Goal: Answer question/provide support: Share knowledge or assist other users

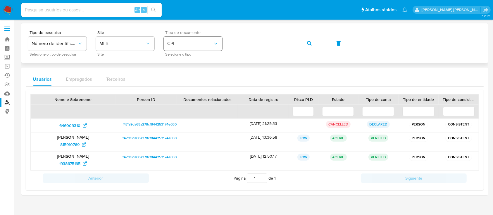
click at [196, 43] on span "CPF" at bounding box center [190, 44] width 46 height 6
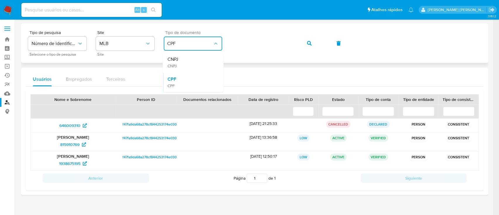
drag, startPoint x: 192, startPoint y: 60, endPoint x: 211, endPoint y: 51, distance: 20.9
click at [193, 60] on div "CNPJ CNPJ" at bounding box center [191, 62] width 48 height 20
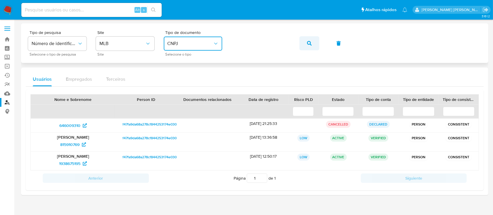
click at [312, 41] on button "button" at bounding box center [309, 43] width 20 height 14
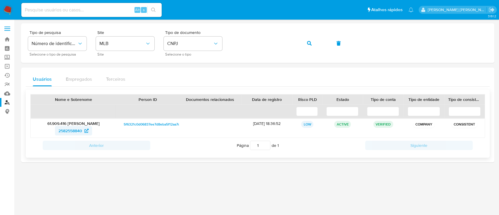
click at [70, 130] on span "2582558840" at bounding box center [70, 130] width 24 height 9
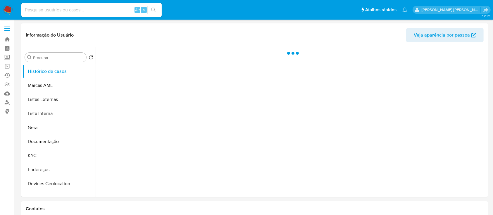
select select "10"
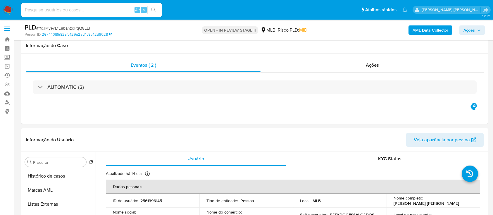
select select "10"
click at [466, 28] on span "Ações" at bounding box center [468, 29] width 11 height 9
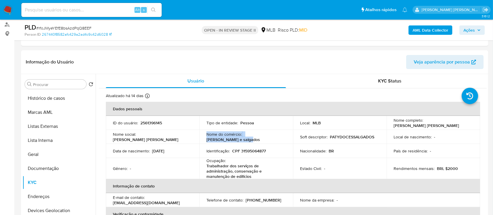
scroll to position [78, 0]
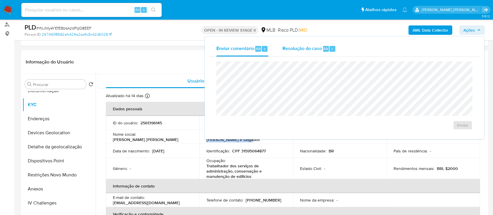
click at [306, 49] on span "Resolução do caso" at bounding box center [301, 48] width 39 height 7
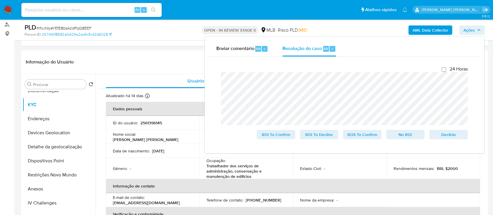
click at [0, 0] on lt-span "incompatível" at bounding box center [0, 0] width 0 height 0
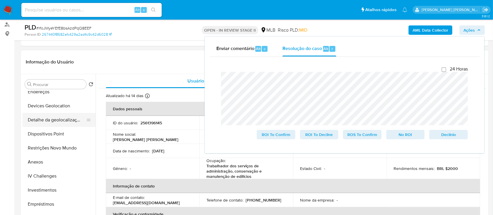
scroll to position [117, 0]
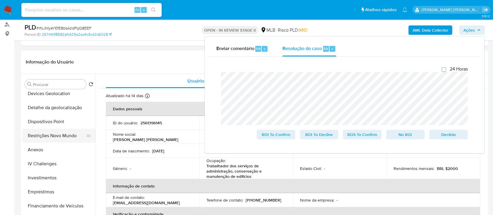
click at [52, 134] on button "Restrições Novo Mundo" at bounding box center [57, 136] width 68 height 14
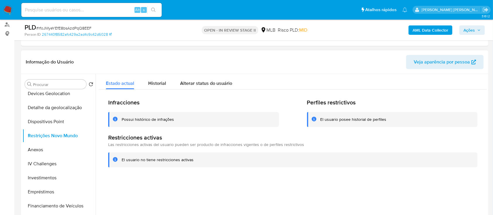
click at [143, 117] on div "Possui histórico de infrações" at bounding box center [148, 120] width 52 height 6
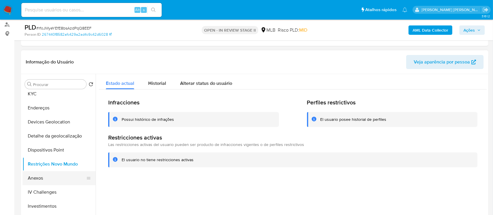
scroll to position [78, 0]
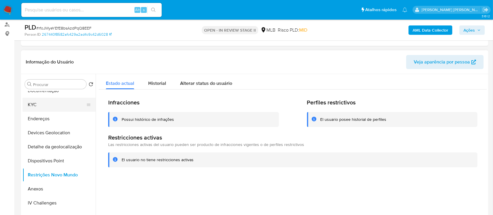
click at [53, 102] on button "KYC" at bounding box center [57, 105] width 68 height 14
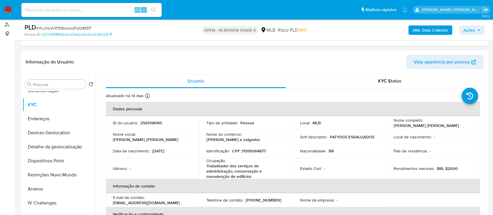
drag, startPoint x: 448, startPoint y: 126, endPoint x: 392, endPoint y: 126, distance: 55.8
click at [393, 126] on div "Nome completo : Patricia Maria Oliveira da Silva" at bounding box center [432, 122] width 79 height 11
copy p "Patricia Maria Oliveira da Silva"
click at [58, 174] on button "Restrições Novo Mundo" at bounding box center [57, 175] width 68 height 14
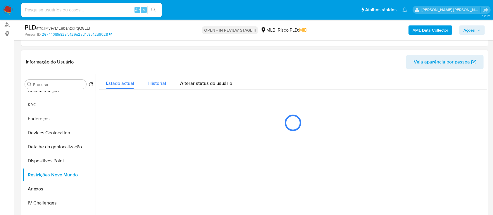
drag, startPoint x: 153, startPoint y: 84, endPoint x: 159, endPoint y: 85, distance: 6.6
click at [153, 84] on span "Historial" at bounding box center [157, 83] width 18 height 7
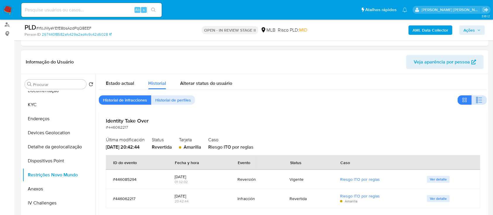
click at [472, 102] on button "button" at bounding box center [478, 99] width 15 height 9
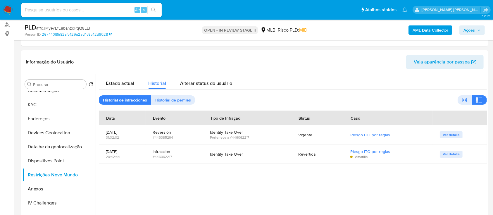
click at [77, 27] on span "# rfoJMyeYEfE8bsAzdPqQ8EEF" at bounding box center [63, 28] width 55 height 6
copy span "rfoJMyeYEfE8bsAzdPqQ8EEF"
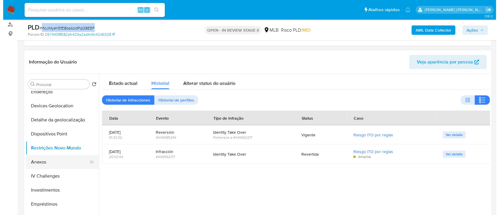
scroll to position [117, 0]
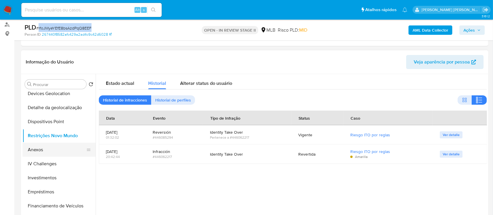
click at [46, 148] on button "Anexos" at bounding box center [57, 150] width 68 height 14
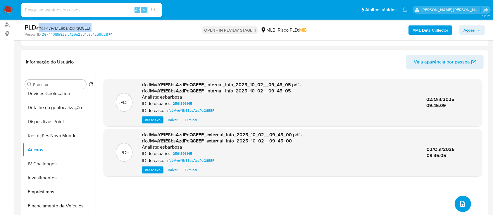
click at [459, 205] on icon "upload-file" at bounding box center [462, 203] width 7 height 7
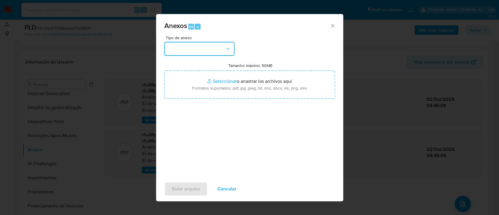
click at [208, 50] on button "button" at bounding box center [199, 49] width 70 height 14
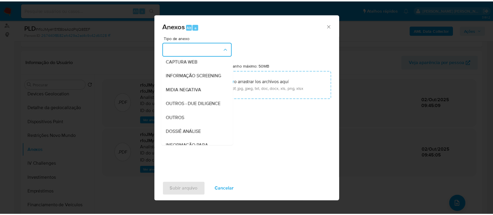
scroll to position [90, 0]
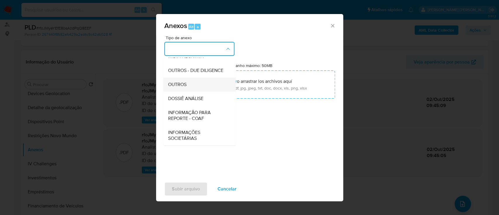
click at [178, 86] on span "OUTROS" at bounding box center [177, 85] width 18 height 6
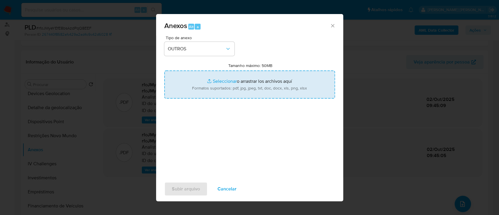
click at [222, 82] on input "Tamanho máximo: 50MB Seleccionar archivos" at bounding box center [249, 84] width 171 height 28
type input "C:\fakepath\Mulan 2561396145_2025_09_29_17_35_56 (1).xlsx"
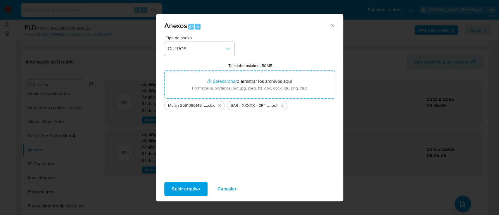
click at [190, 190] on span "Subir arquivo" at bounding box center [186, 188] width 28 height 13
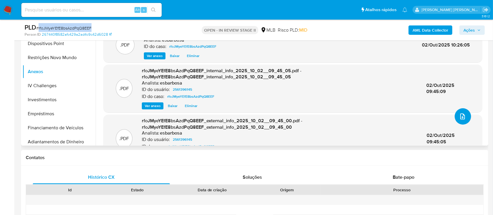
scroll to position [0, 0]
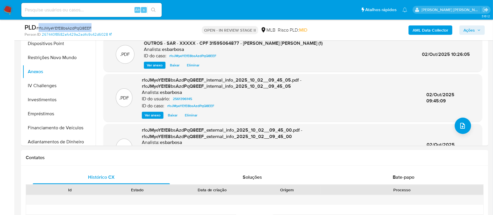
click at [468, 27] on span "Ações" at bounding box center [468, 29] width 11 height 9
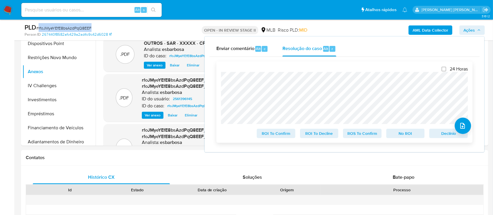
click at [369, 136] on span "ROS To Confirm" at bounding box center [362, 133] width 30 height 8
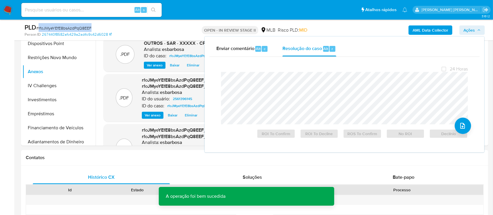
click at [81, 28] on span "# rfoJMyeYEfE8bsAzdPqQ8EEF" at bounding box center [63, 28] width 55 height 6
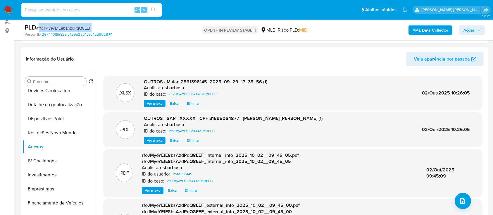
scroll to position [78, 0]
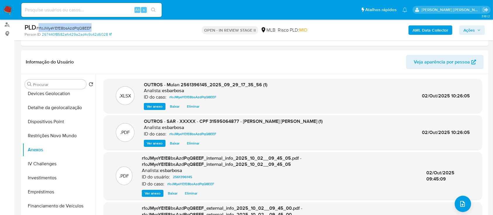
click at [471, 25] on span "Ações" at bounding box center [468, 29] width 11 height 9
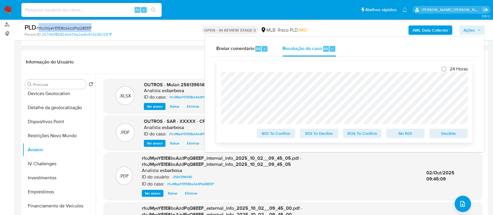
click at [360, 134] on span "ROS To Confirm" at bounding box center [362, 133] width 30 height 8
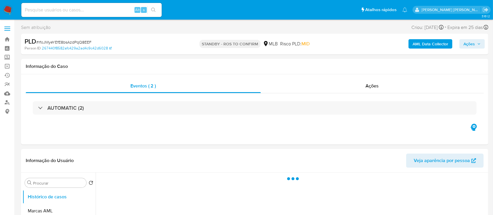
select select "10"
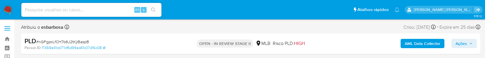
select select "10"
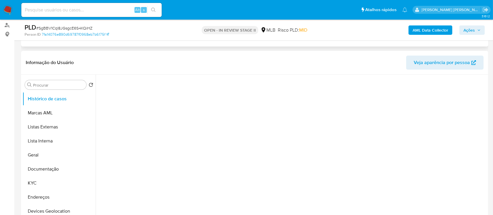
scroll to position [78, 0]
select select "10"
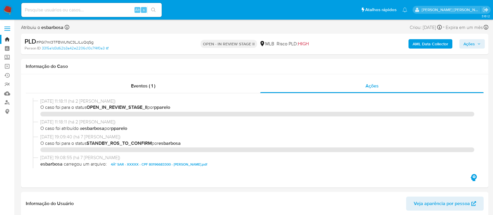
select select "10"
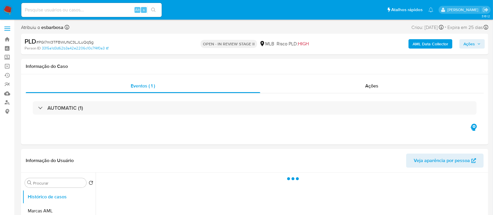
select select "10"
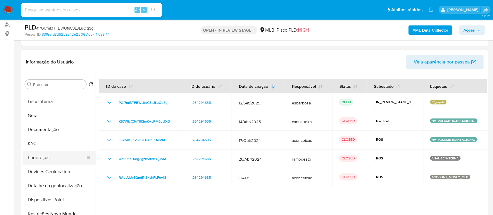
scroll to position [117, 0]
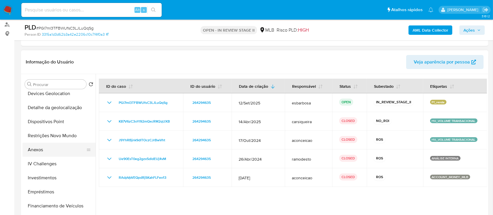
click at [52, 152] on button "Anexos" at bounding box center [57, 150] width 68 height 14
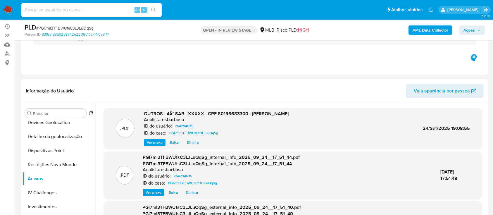
scroll to position [0, 0]
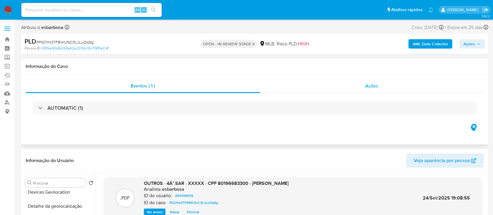
click at [322, 86] on div "Ações" at bounding box center [371, 86] width 223 height 14
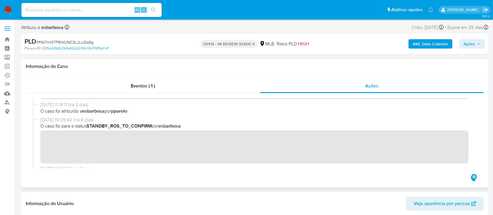
scroll to position [39, 0]
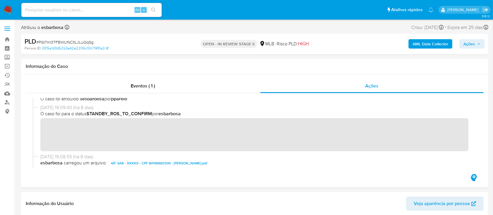
click at [468, 45] on span "Ações" at bounding box center [468, 43] width 11 height 9
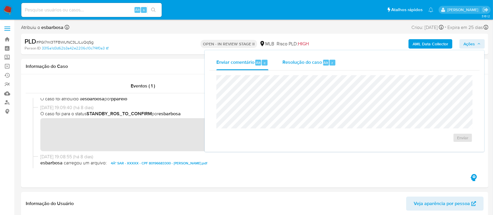
click at [302, 64] on span "Resolução do caso" at bounding box center [301, 62] width 39 height 7
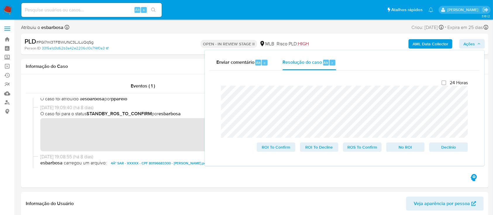
click at [183, 38] on div "OPEN - IN REVIEW STAGE II MLB Risco PLD: HIGH" at bounding box center [255, 44] width 152 height 14
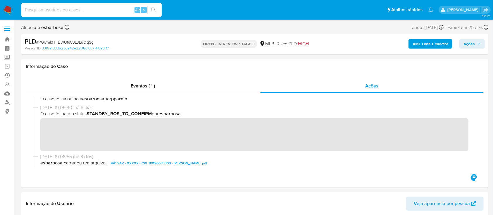
click at [473, 43] on span "Ações" at bounding box center [468, 43] width 11 height 9
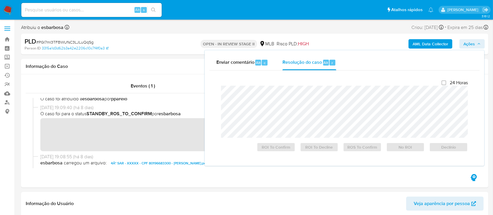
click at [174, 45] on div "PLD # PGI7ml3TFBWUfsC3LJLuQqSg" at bounding box center [100, 41] width 151 height 9
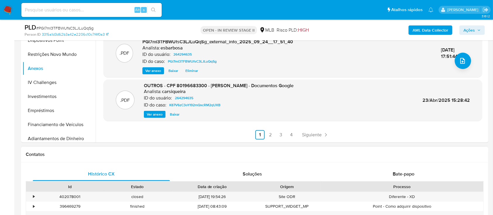
scroll to position [273, 0]
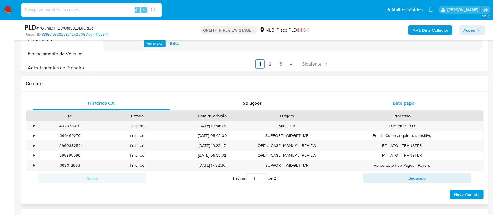
click at [394, 103] on span "Bate-papo" at bounding box center [403, 103] width 22 height 7
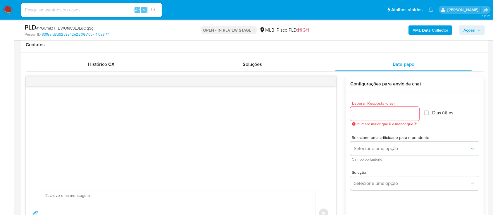
scroll to position [351, 0]
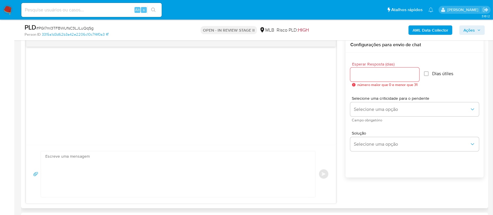
click at [86, 163] on textarea at bounding box center [176, 174] width 262 height 46
paste textarea "Olá! Estamos realizando uma verificação adicional de segurança em contas de usu…"
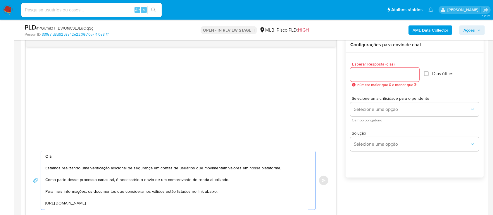
scroll to position [81, 0]
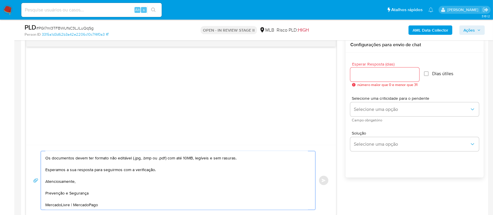
click at [92, 196] on textarea "Olá! Estamos realizando uma verificação adicional de segurança em contas de usu…" at bounding box center [176, 180] width 262 height 58
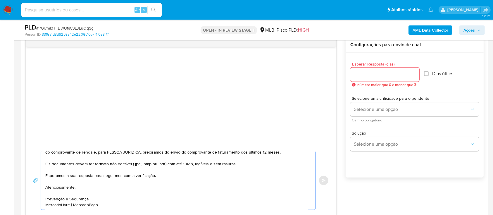
scroll to position [77, 0]
click at [87, 188] on textarea "Olá! Estamos realizando uma verificação adicional de segurança em contas de usu…" at bounding box center [176, 180] width 262 height 58
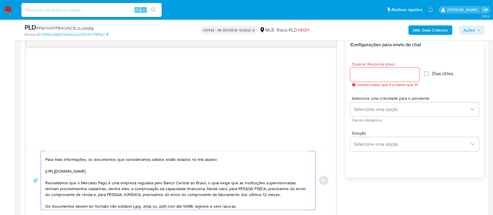
scroll to position [0, 0]
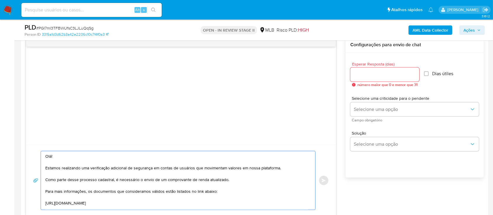
click at [287, 170] on textarea "Olá! Estamos realizando uma verificação adicional de segurança em contas de usu…" at bounding box center [176, 180] width 262 height 58
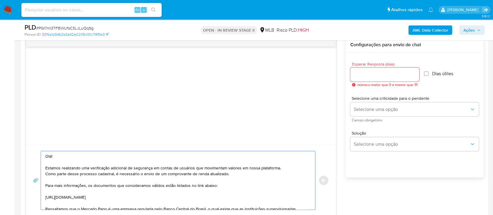
click at [225, 187] on textarea "Olá! Estamos realizando uma verificação adicional de segurança em contas de usu…" at bounding box center [176, 180] width 262 height 58
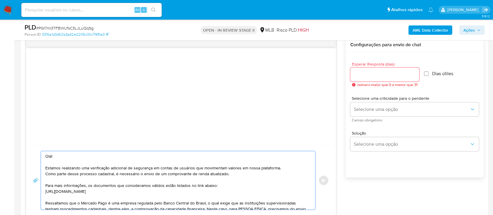
scroll to position [39, 0]
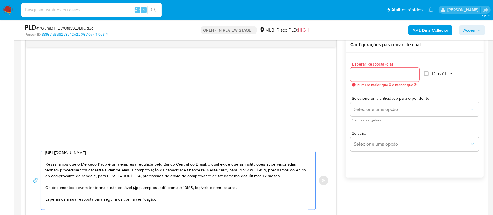
type textarea "Olá! Estamos realizando uma verificação adicional de segurança em contas de usu…"
click at [381, 71] on input "Esperar Resposta (dias)" at bounding box center [384, 75] width 69 height 8
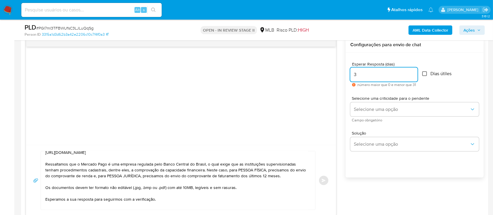
type input "3"
click at [426, 74] on input "Dias útiles" at bounding box center [424, 73] width 5 height 5
checkbox input "true"
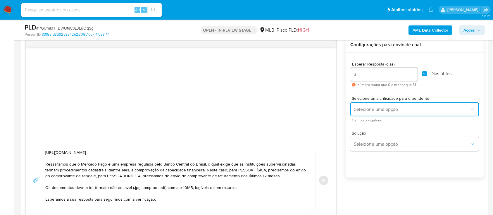
click at [404, 110] on span "Selecione uma opção" at bounding box center [412, 109] width 116 height 6
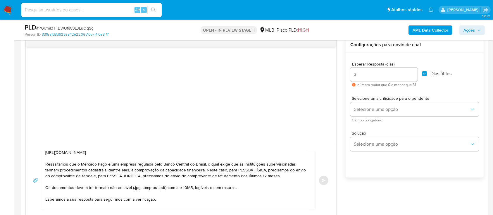
click at [193, 177] on textarea "Olá! Estamos realizando uma verificação adicional de segurança em contas de usu…" at bounding box center [176, 180] width 262 height 58
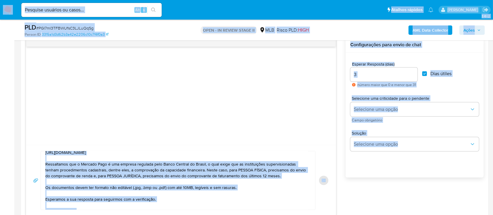
click at [254, 167] on textarea "Olá! Estamos realizando uma verificação adicional de segurança em contas de usu…" at bounding box center [176, 180] width 262 height 58
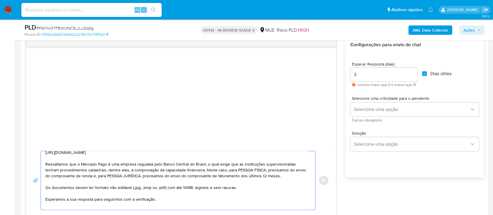
drag, startPoint x: 157, startPoint y: 198, endPoint x: 114, endPoint y: 173, distance: 49.5
click at [114, 173] on textarea "Olá! Estamos realizando uma verificação adicional de segurança em contas de usu…" at bounding box center [176, 180] width 262 height 58
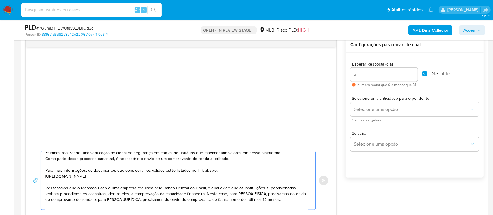
scroll to position [0, 0]
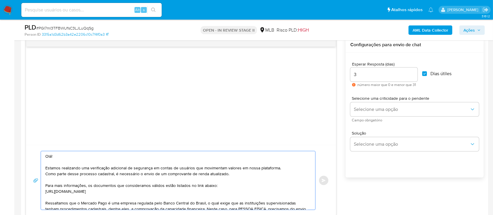
drag, startPoint x: 98, startPoint y: 203, endPoint x: 43, endPoint y: 158, distance: 71.2
click at [43, 158] on div "Olá! Estamos realizando uma verificação adicional de segurança em contas de usu…" at bounding box center [176, 180] width 271 height 58
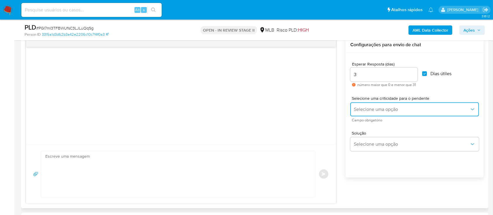
click at [390, 113] on button "Selecione uma opção" at bounding box center [414, 109] width 129 height 14
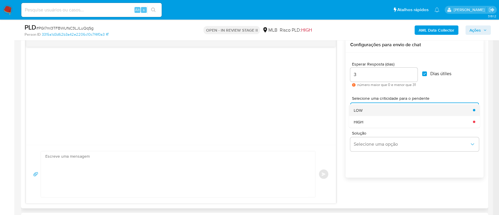
click at [378, 109] on div "LOW" at bounding box center [412, 110] width 116 height 12
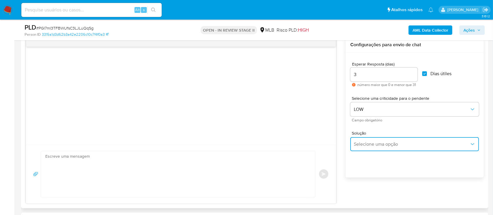
click at [369, 143] on span "Selecione uma opção" at bounding box center [412, 144] width 116 height 6
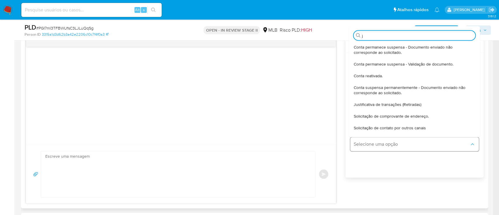
type input "ju"
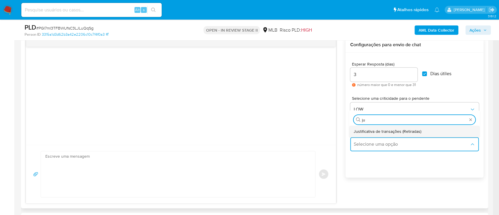
click at [372, 130] on span "Justificativa de transações (Retiradas)" at bounding box center [388, 131] width 68 height 5
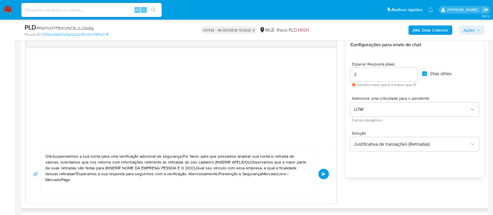
click at [278, 176] on textarea "Olá,Suspendemos a sua conta para uma verificação adicional de segurança.Por fav…" at bounding box center [176, 174] width 262 height 46
paste textarea "! Estamos realizando uma verificação adicional de segurança em contas de usuári…"
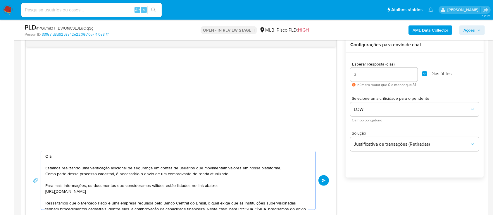
scroll to position [63, 0]
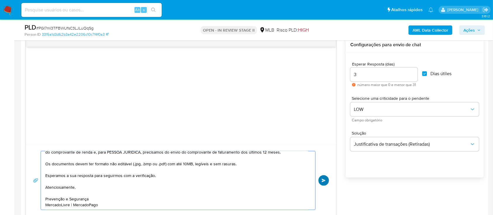
type textarea "Olá! Estamos realizando uma verificação adicional de segurança em contas de usu…"
click at [324, 179] on span "common.send" at bounding box center [323, 181] width 4 height 4
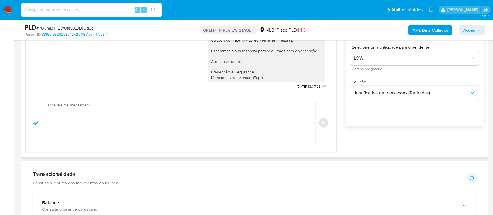
scroll to position [390, 0]
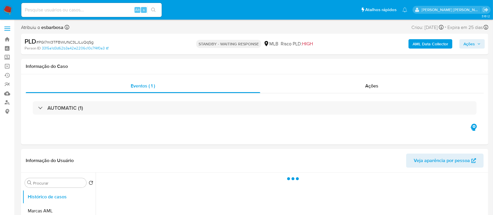
select select "10"
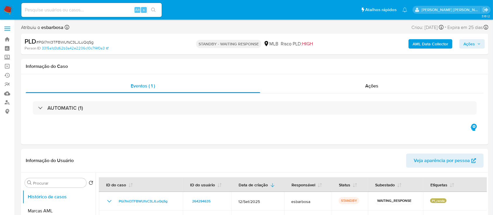
click at [55, 42] on span "# PGI7ml3TFBWUfsC3LJLuQqSg" at bounding box center [64, 42] width 57 height 6
copy span "PGI7ml3TFBWUfsC3LJLuQqSg"
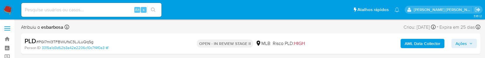
select select "10"
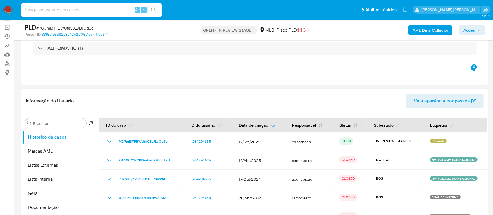
scroll to position [78, 0]
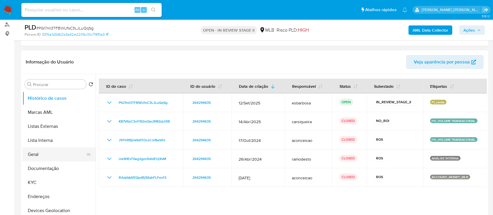
click at [45, 58] on button "Geral" at bounding box center [57, 154] width 68 height 14
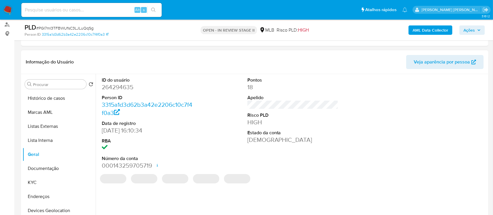
click at [123, 58] on dd "264294635" at bounding box center [147, 87] width 91 height 8
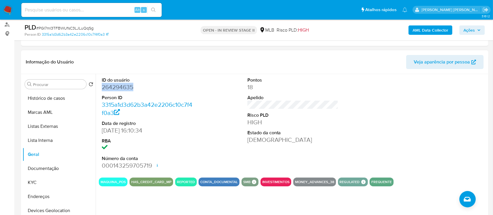
copy dd "264294635"
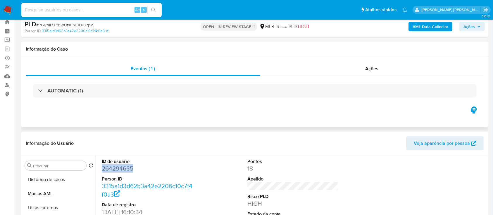
scroll to position [0, 0]
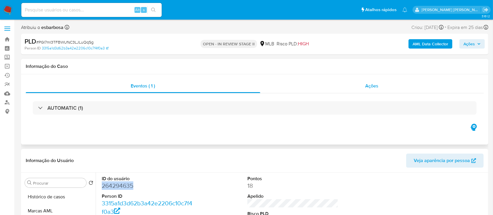
click at [298, 58] on div "Ações" at bounding box center [371, 86] width 223 height 14
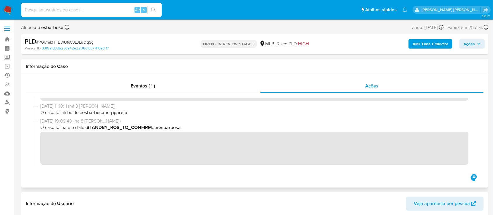
scroll to position [195, 0]
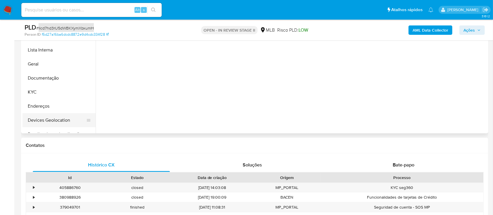
scroll to position [156, 0]
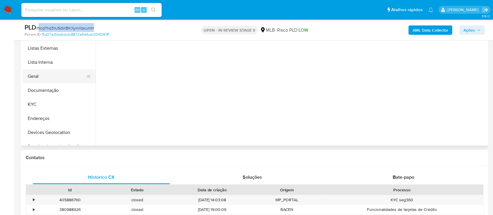
click at [45, 76] on button "Geral" at bounding box center [57, 76] width 68 height 14
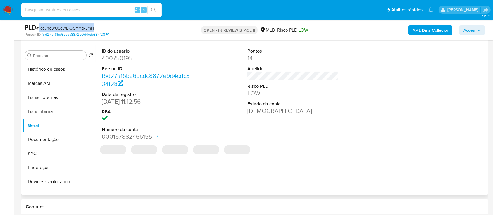
scroll to position [78, 0]
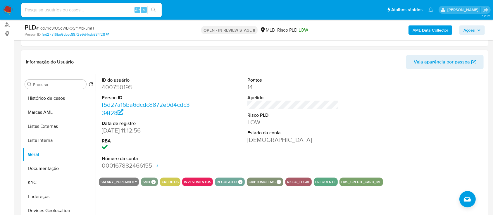
click at [124, 87] on dd "400750195" at bounding box center [147, 87] width 91 height 8
copy dd "400750195"
click at [44, 167] on button "Documentação" at bounding box center [57, 168] width 68 height 14
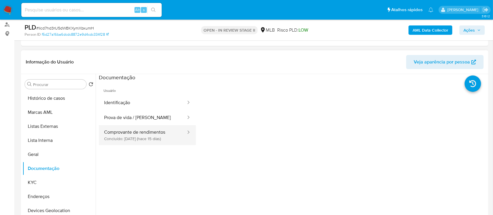
click at [144, 132] on button "Comprovante de rendimentos Concluído: [DATE] (hace 15 días)" at bounding box center [143, 135] width 88 height 20
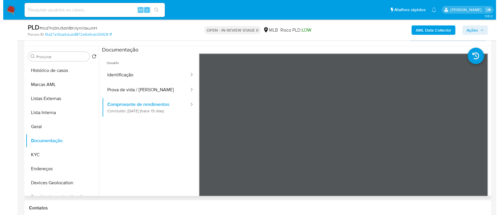
scroll to position [117, 0]
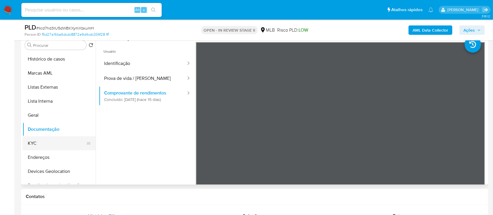
click at [50, 143] on button "KYC" at bounding box center [57, 143] width 68 height 14
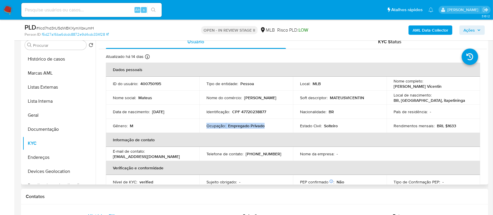
drag, startPoint x: 270, startPoint y: 127, endPoint x: 206, endPoint y: 127, distance: 63.4
click at [206, 127] on div "Ocupação : Empregado Privado" at bounding box center [245, 125] width 79 height 5
copy div "Ocupação : Empregado Privado"
click at [46, 132] on button "Documentação" at bounding box center [57, 129] width 68 height 14
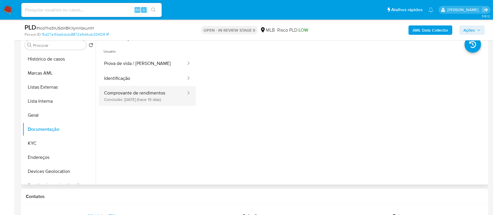
click at [156, 95] on button "Comprovante de rendimentos Concluído: [DATE] (hace 15 días)" at bounding box center [143, 96] width 88 height 20
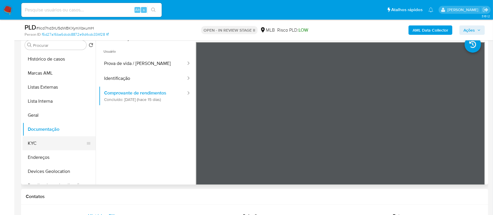
click at [39, 142] on button "KYC" at bounding box center [57, 143] width 68 height 14
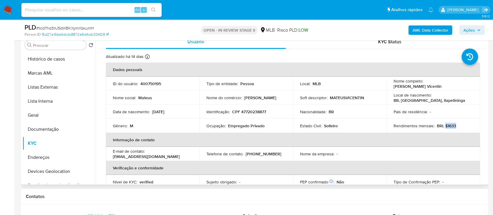
drag, startPoint x: 457, startPoint y: 126, endPoint x: 442, endPoint y: 127, distance: 14.9
click at [442, 127] on div "Rendimentos mensais : BRL $1633" at bounding box center [432, 125] width 79 height 5
copy p "$1633"
click at [422, 32] on b "AML Data Collector" at bounding box center [430, 29] width 36 height 9
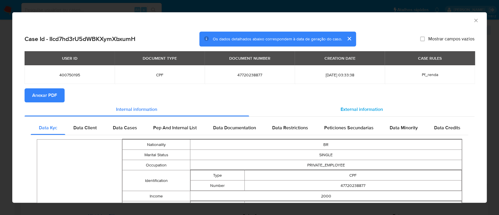
click at [353, 108] on span "External information" at bounding box center [361, 109] width 42 height 7
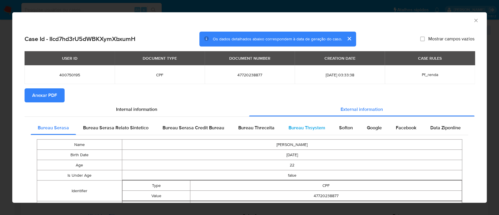
click at [298, 129] on span "Bureau Thsystem" at bounding box center [306, 127] width 37 height 7
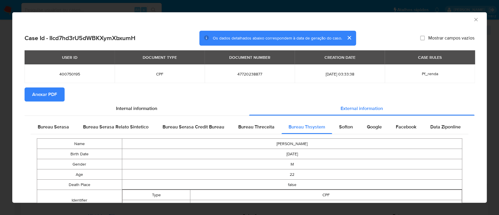
scroll to position [0, 0]
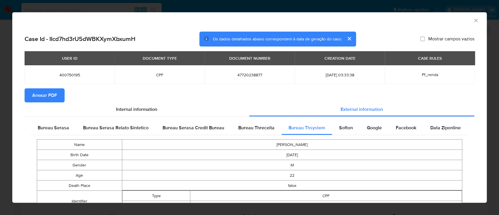
click at [51, 95] on span "Anexar PDF" at bounding box center [44, 95] width 25 height 13
click at [348, 110] on span "External information" at bounding box center [361, 109] width 42 height 7
click at [305, 130] on span "Bureau Thsystem" at bounding box center [306, 127] width 37 height 7
click at [473, 20] on icon "Fechar a janela" at bounding box center [476, 21] width 6 height 6
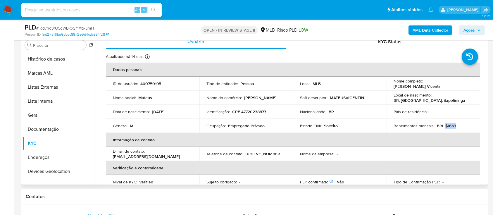
scroll to position [39, 0]
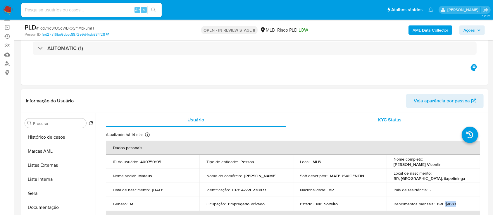
click at [308, 118] on div "KYC Status" at bounding box center [390, 120] width 180 height 14
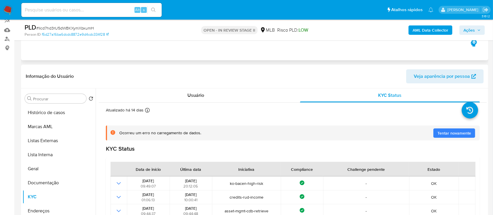
scroll to position [0, 0]
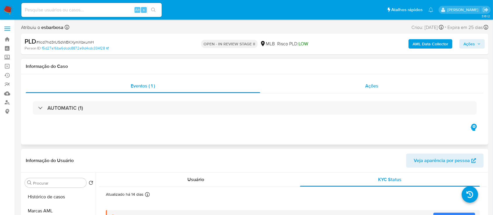
click at [315, 89] on div "Ações" at bounding box center [371, 86] width 223 height 14
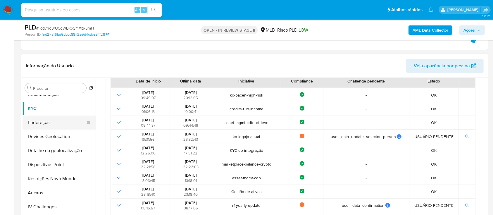
scroll to position [39, 0]
